Goal: Information Seeking & Learning: Learn about a topic

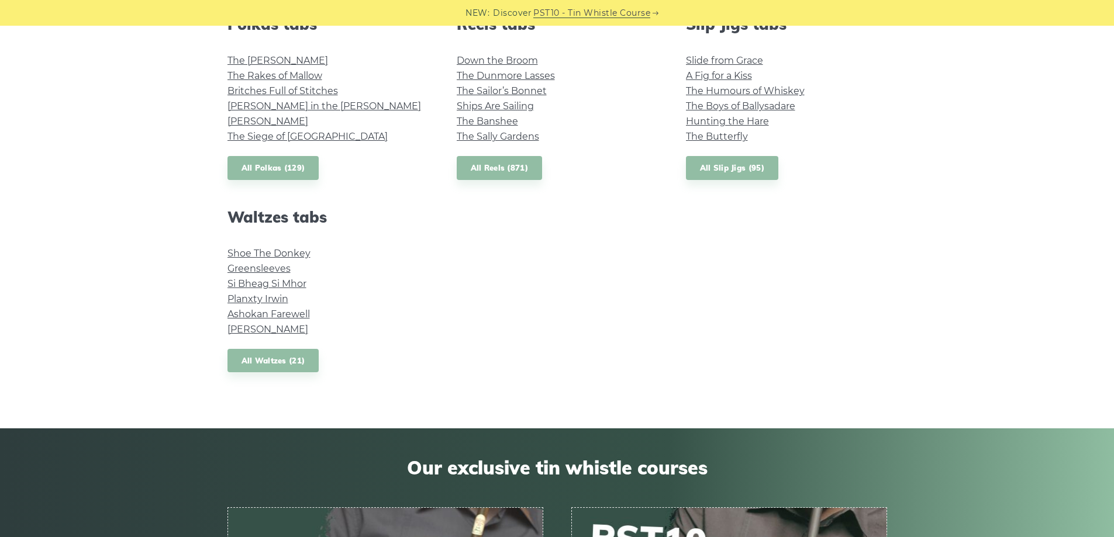
scroll to position [1111, 0]
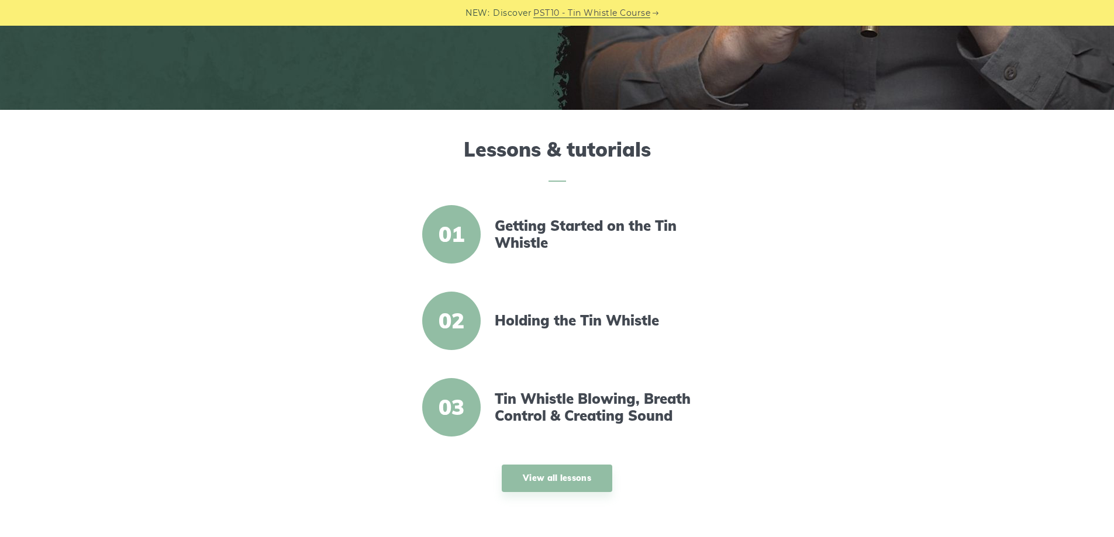
scroll to position [292, 0]
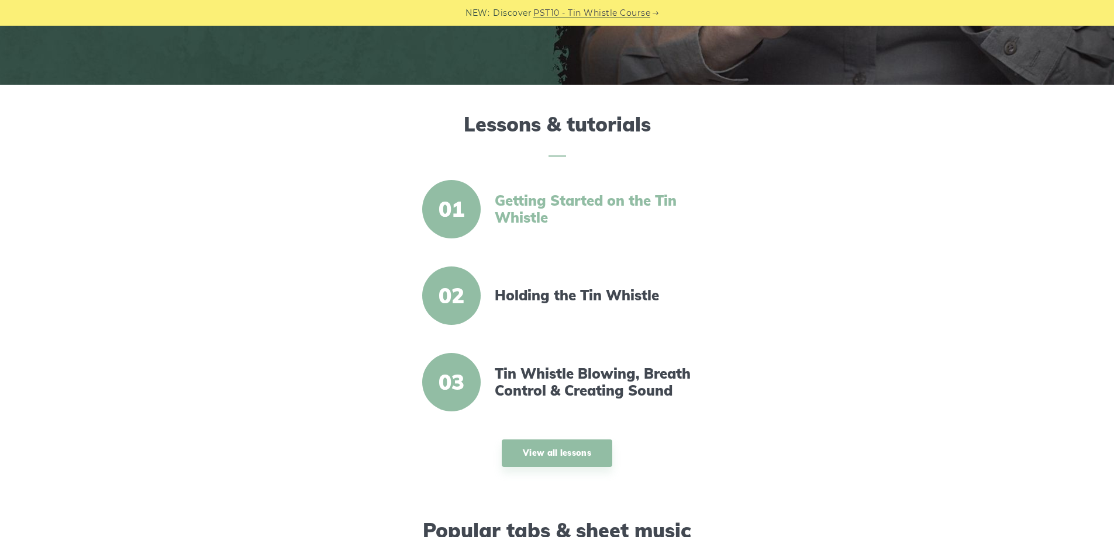
click at [582, 201] on link "Getting Started on the Tin Whistle" at bounding box center [595, 209] width 201 height 34
click at [575, 195] on link "Getting Started on the Tin Whistle" at bounding box center [595, 209] width 201 height 34
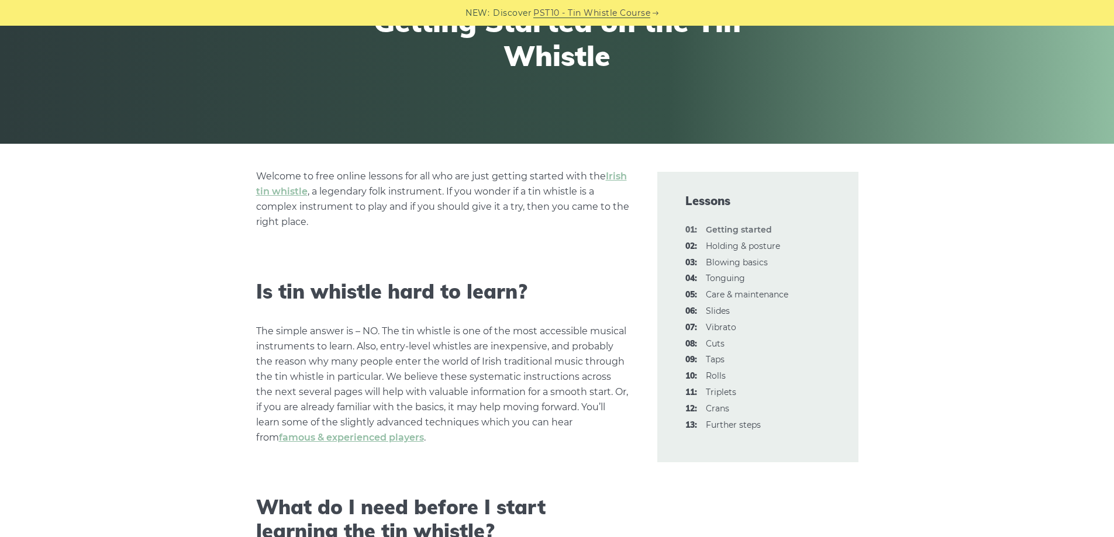
scroll to position [175, 0]
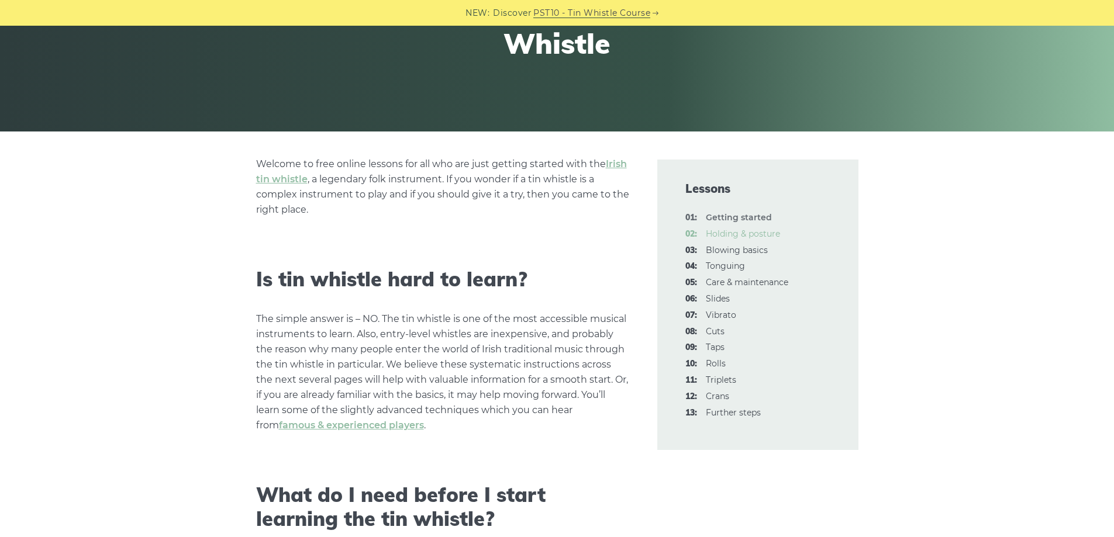
click at [743, 233] on link "02: Holding & posture" at bounding box center [743, 234] width 74 height 11
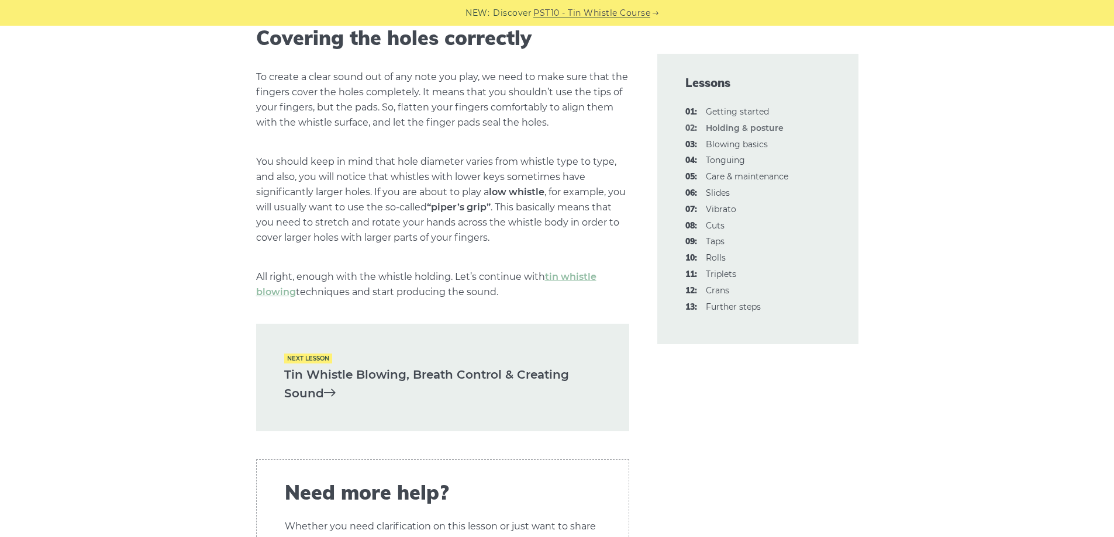
scroll to position [1578, 0]
